Goal: Transaction & Acquisition: Subscribe to service/newsletter

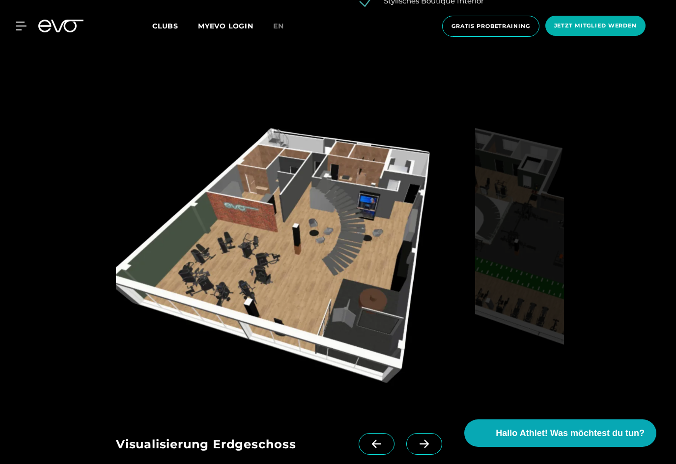
scroll to position [1585, 0]
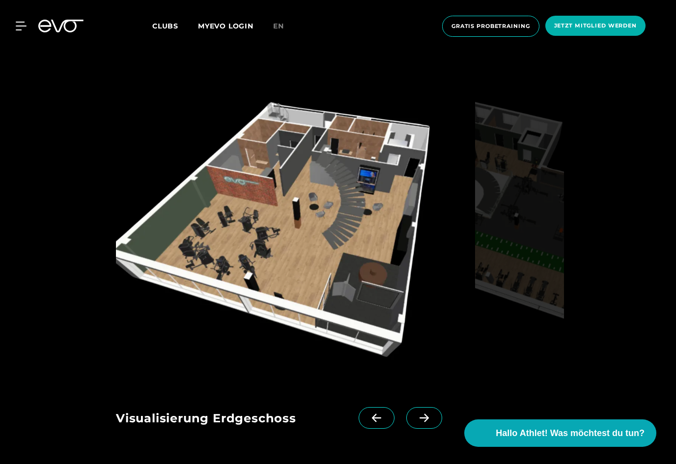
click at [266, 256] on img at bounding box center [293, 232] width 355 height 302
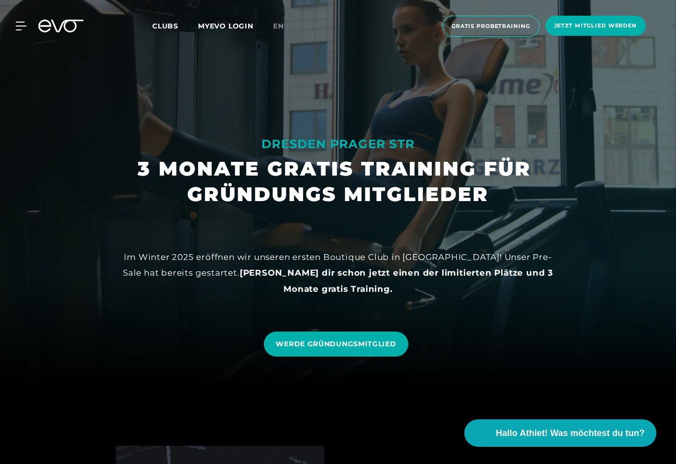
scroll to position [0, 0]
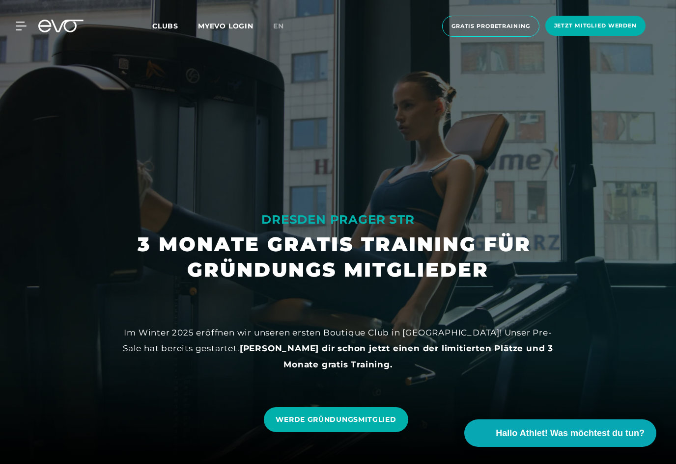
click at [166, 29] on span "Clubs" at bounding box center [165, 26] width 26 height 9
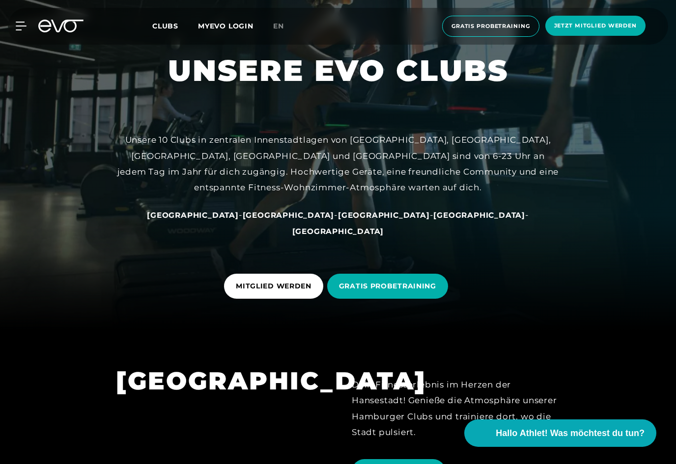
scroll to position [146, 0]
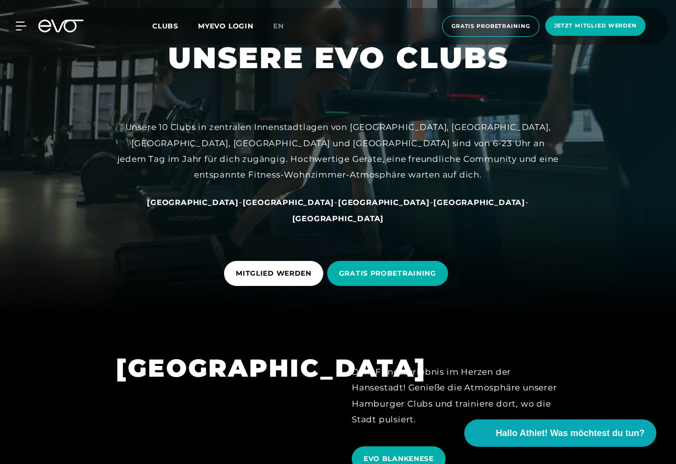
click at [374, 279] on span "GRATIS PROBETRAINING" at bounding box center [387, 274] width 97 height 10
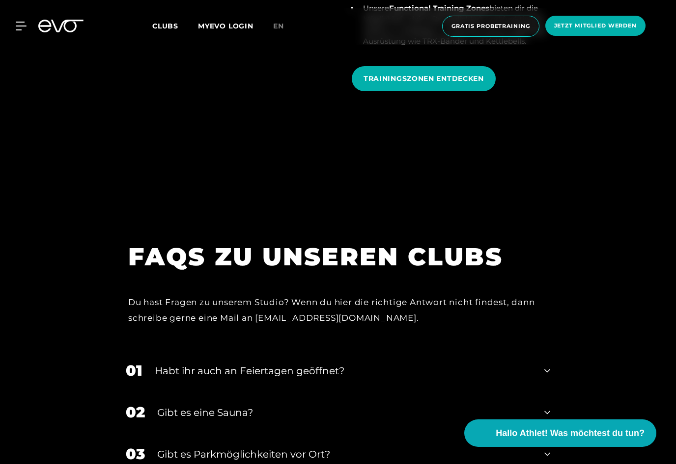
scroll to position [4135, 0]
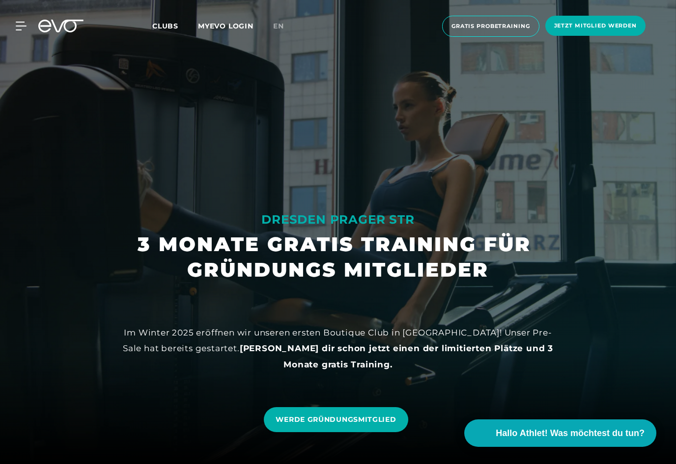
click at [298, 425] on span "WERDE GRÜNDUNGSMITGLIED" at bounding box center [335, 420] width 120 height 10
